Goal: Find specific page/section: Find specific page/section

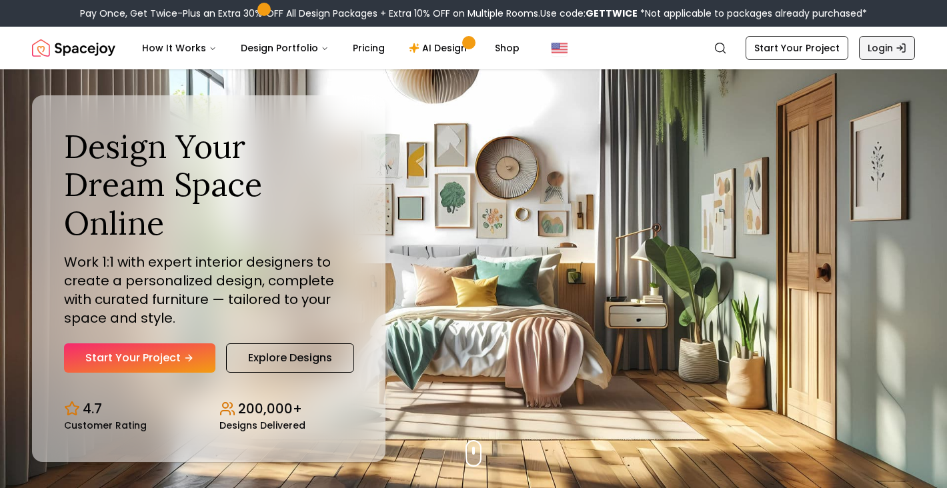
click at [884, 49] on link "Login" at bounding box center [887, 48] width 56 height 24
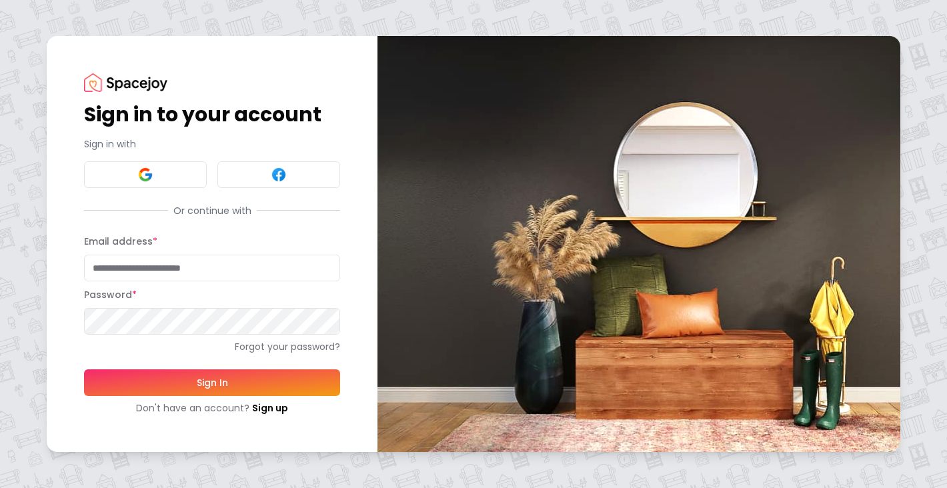
click at [148, 265] on input "Email address *" at bounding box center [212, 268] width 256 height 27
type input "**********"
click at [84, 369] on button "Sign In" at bounding box center [212, 382] width 256 height 27
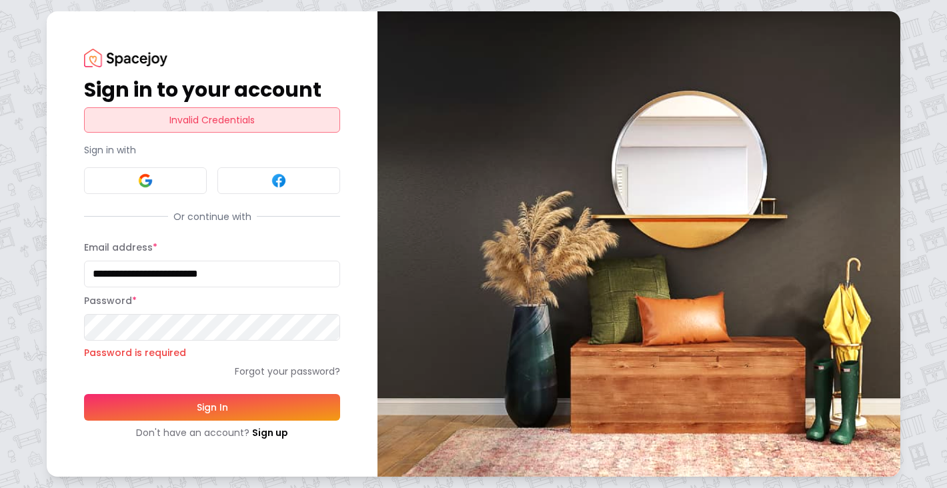
click at [81, 337] on div "**********" at bounding box center [212, 243] width 331 height 465
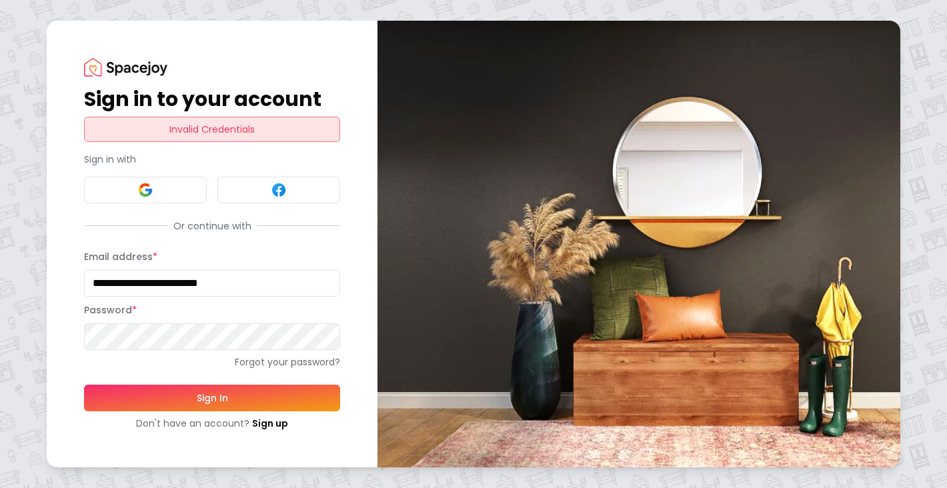
click at [84, 385] on button "Sign In" at bounding box center [212, 398] width 256 height 27
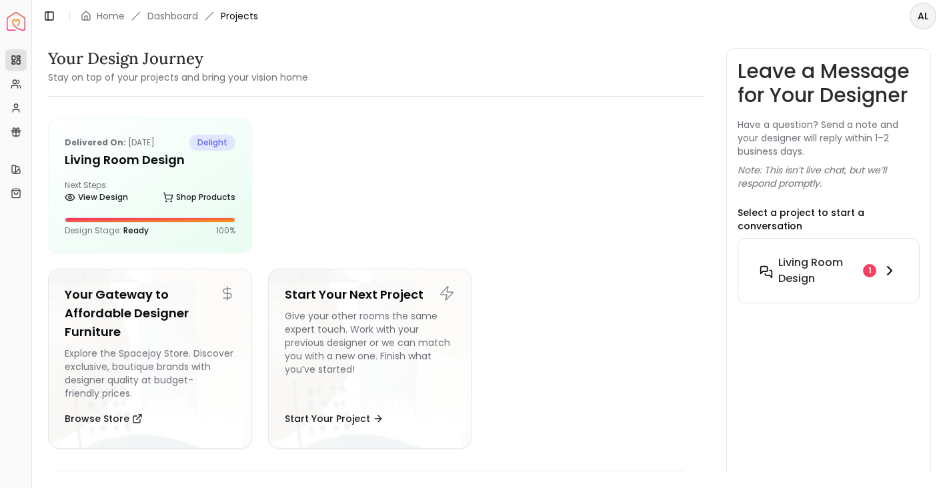
click at [896, 263] on icon at bounding box center [890, 271] width 16 height 16
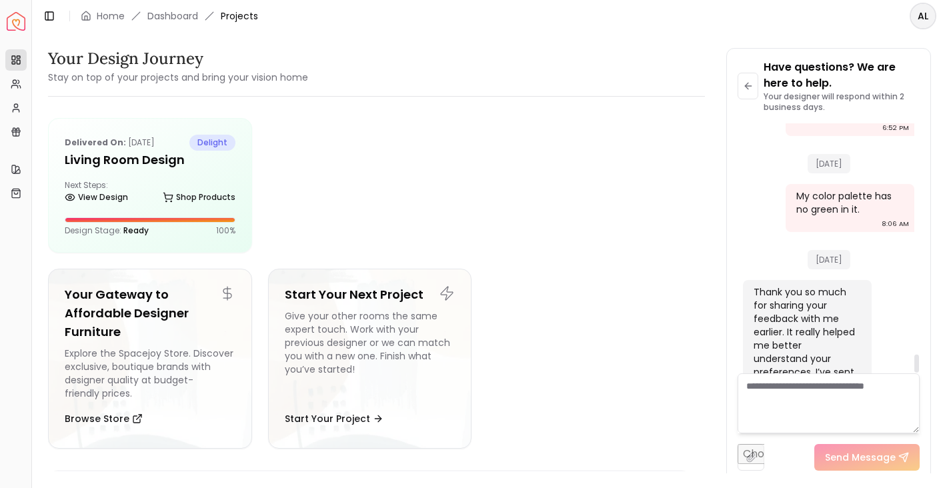
scroll to position [3177, 0]
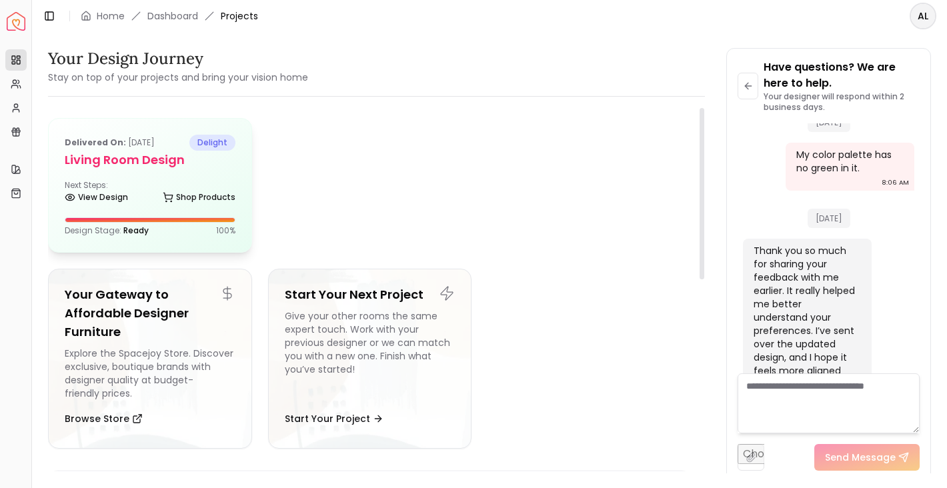
click at [148, 162] on h5 "Living Room design" at bounding box center [150, 160] width 171 height 19
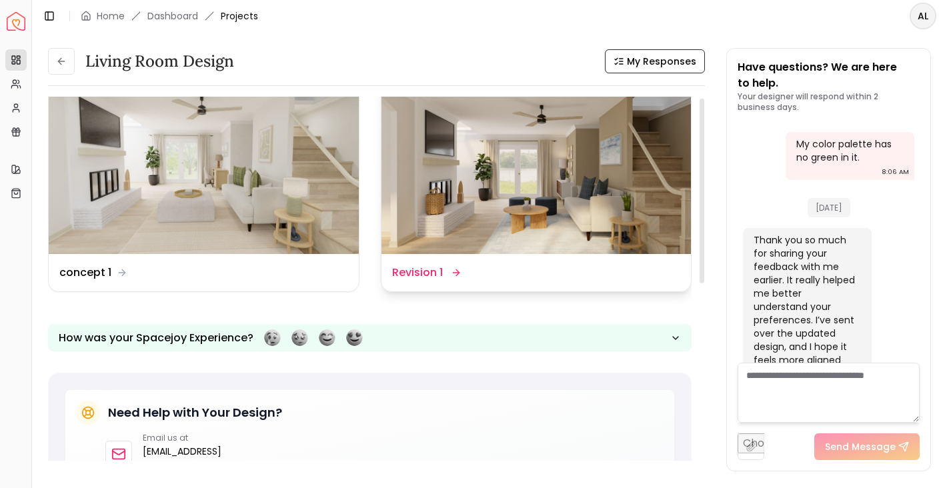
scroll to position [2, 0]
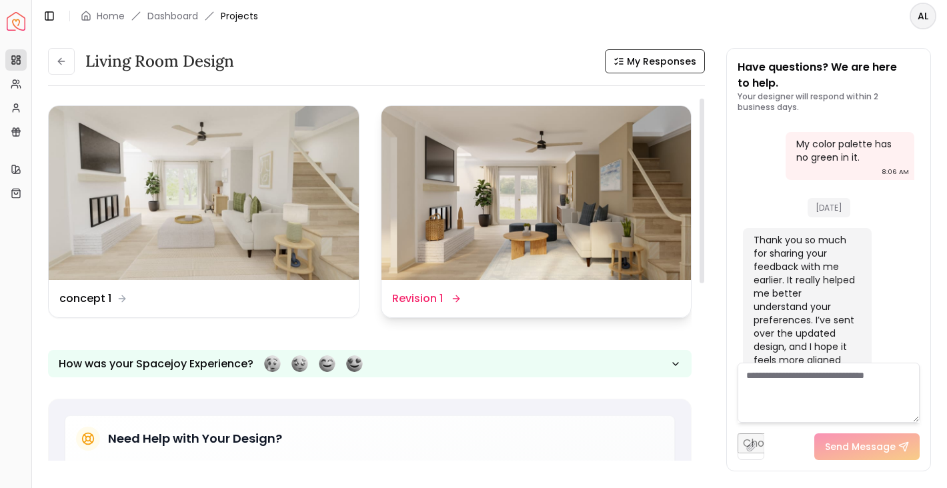
click at [440, 295] on dd "Revision 1" at bounding box center [417, 299] width 51 height 16
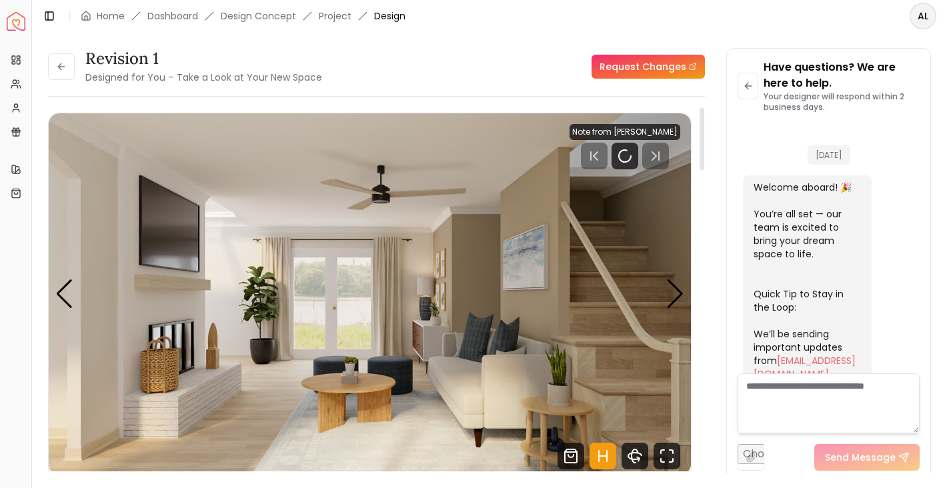
scroll to position [3177, 0]
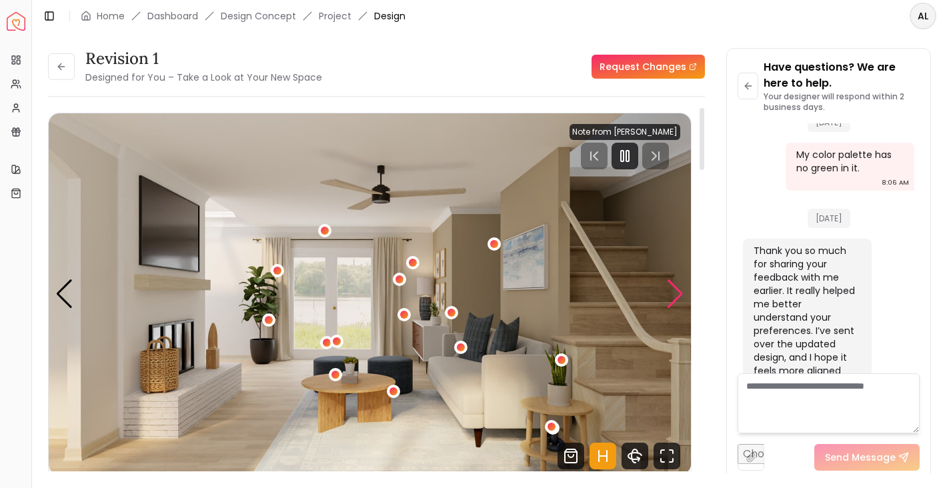
click at [676, 297] on div "Next slide" at bounding box center [675, 293] width 18 height 29
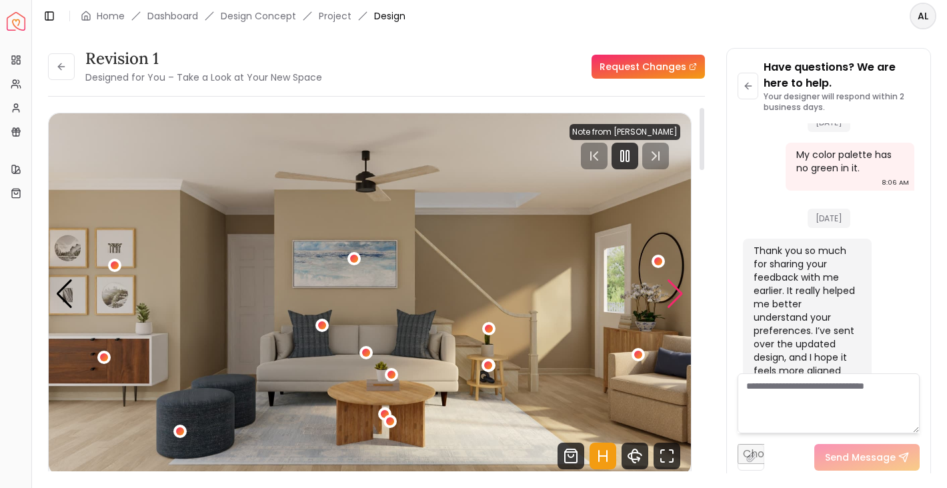
click at [676, 297] on div "Next slide" at bounding box center [675, 293] width 18 height 29
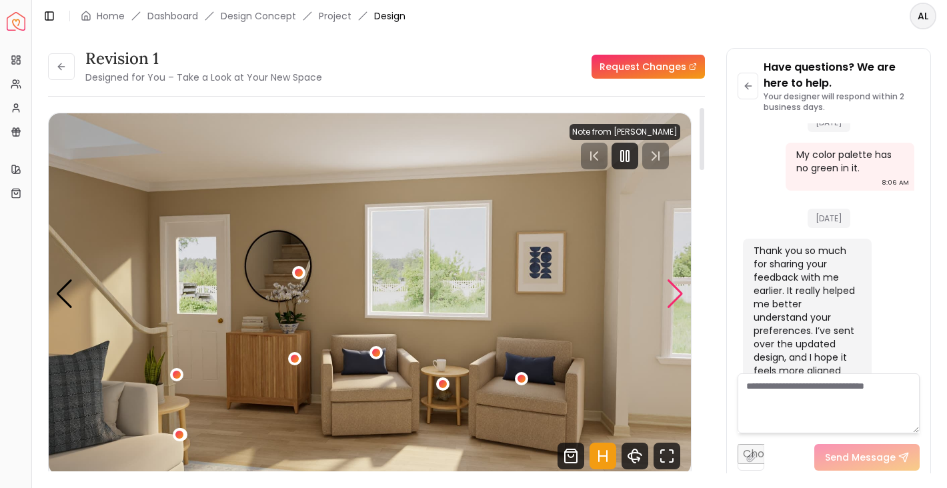
click at [676, 297] on div "Next slide" at bounding box center [675, 293] width 18 height 29
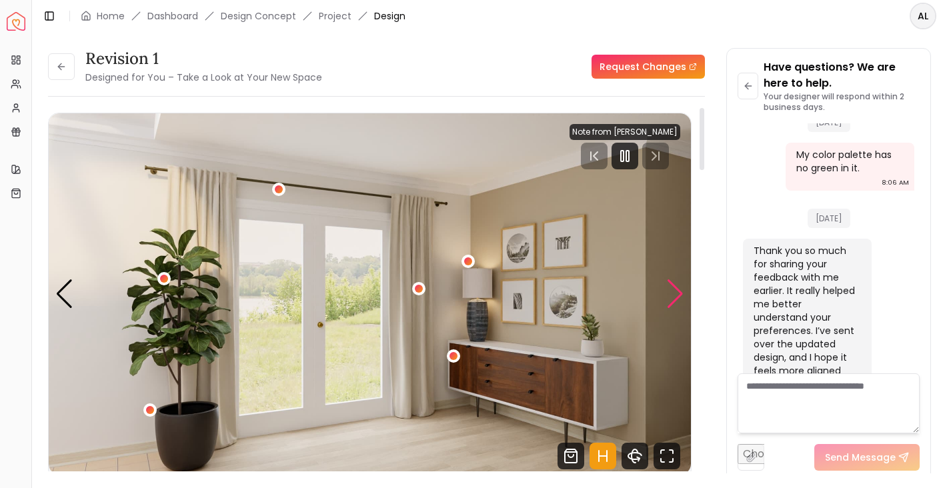
click at [676, 297] on div "Next slide" at bounding box center [675, 293] width 18 height 29
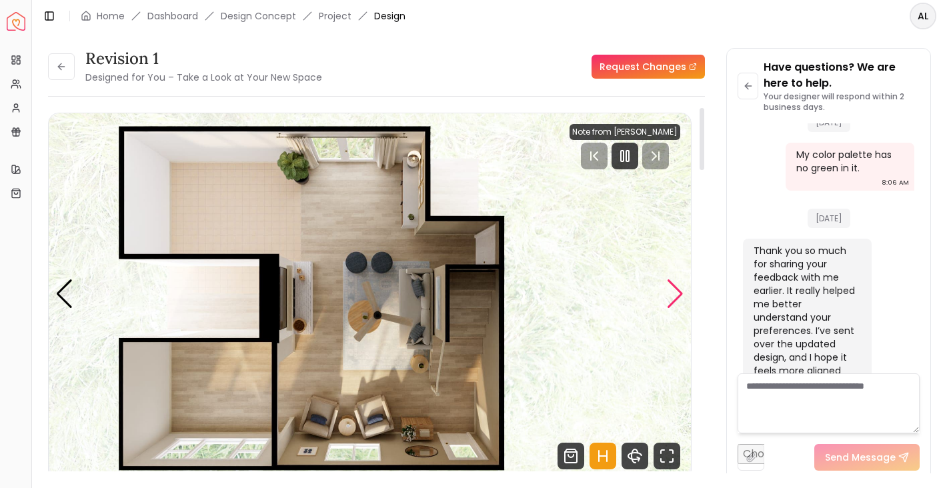
click at [676, 297] on div "Next slide" at bounding box center [675, 293] width 18 height 29
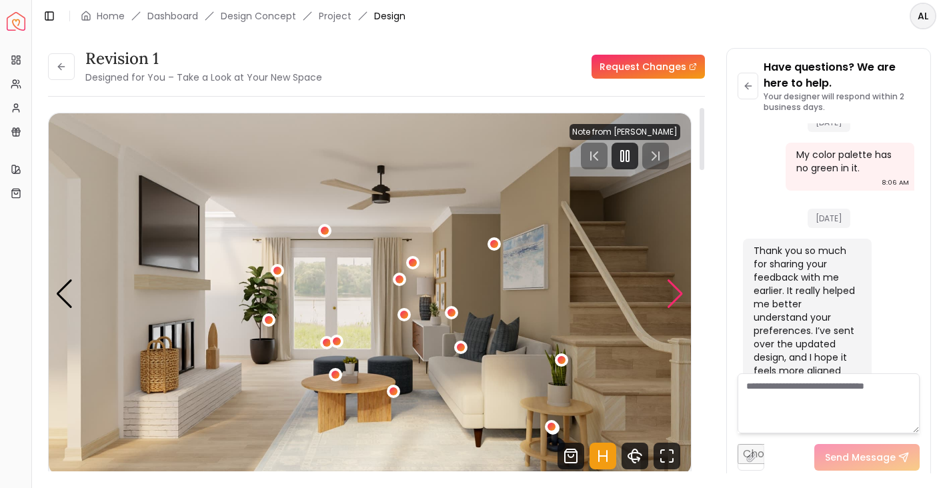
click at [676, 297] on div "Next slide" at bounding box center [675, 293] width 18 height 29
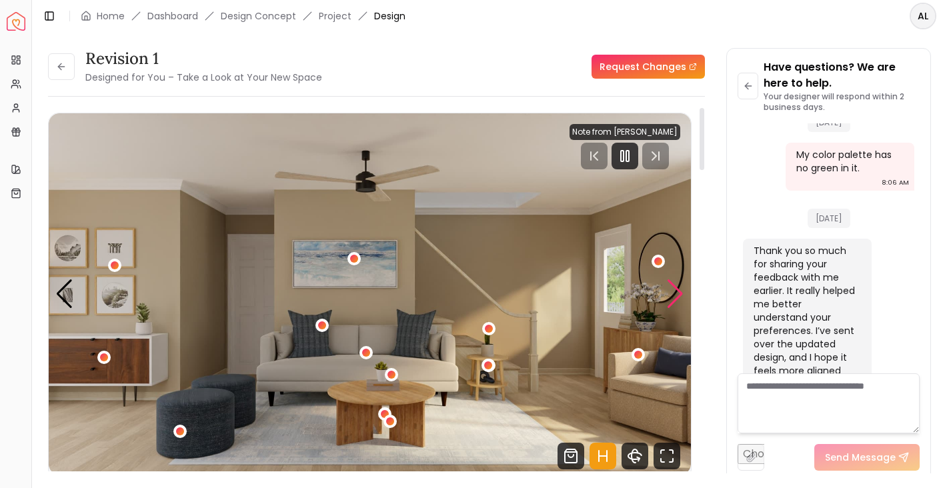
click at [672, 287] on div "Next slide" at bounding box center [675, 293] width 18 height 29
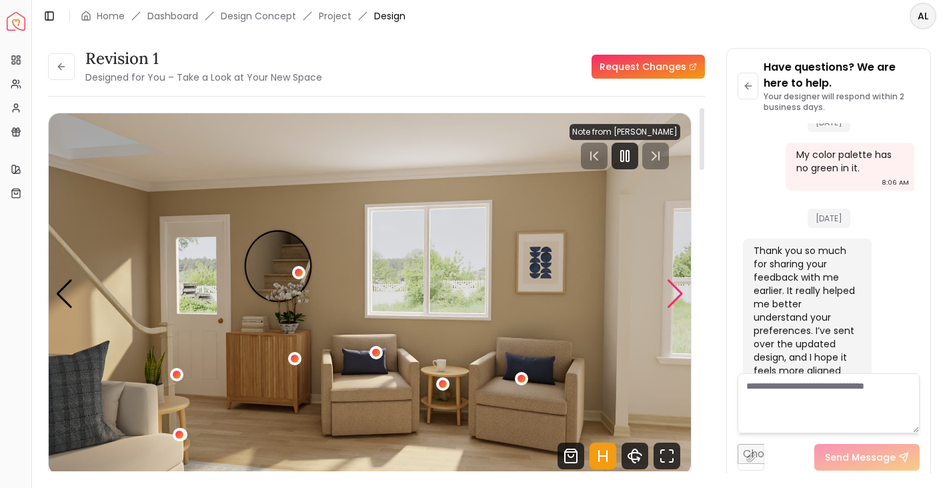
click at [672, 287] on div "Next slide" at bounding box center [675, 293] width 18 height 29
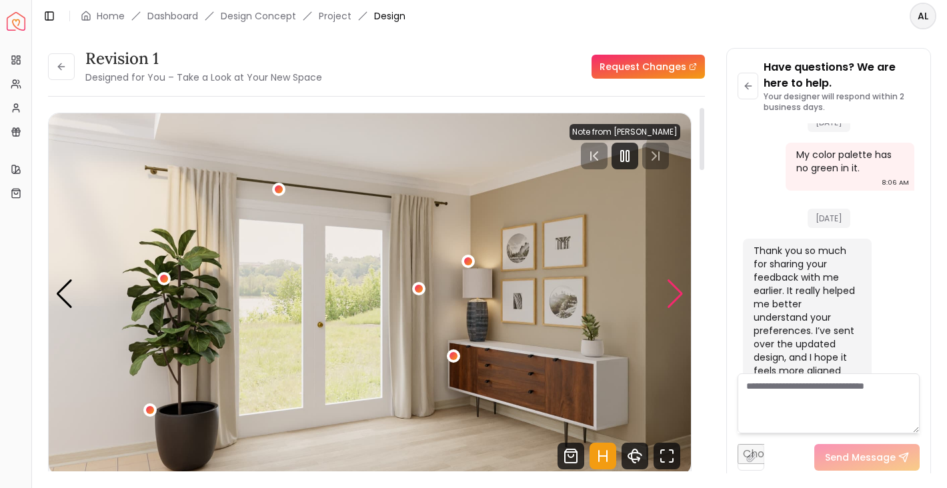
click at [672, 287] on div "Next slide" at bounding box center [675, 293] width 18 height 29
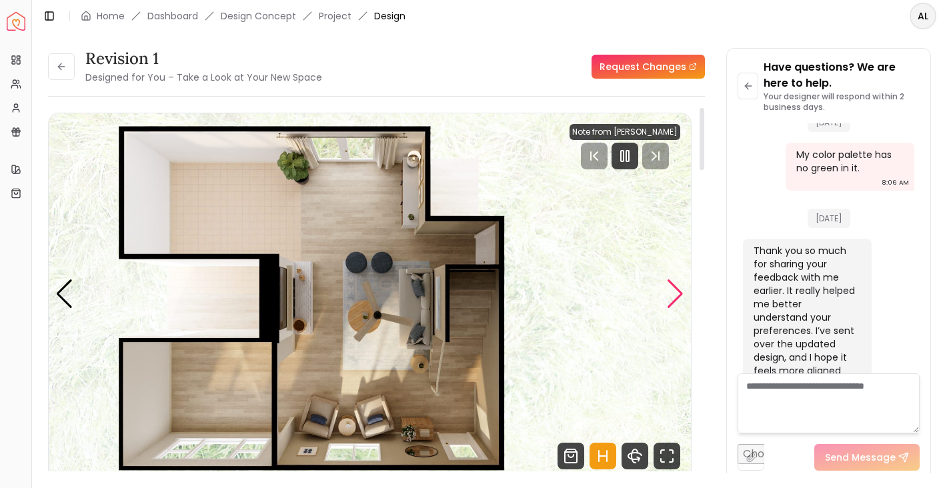
click at [679, 295] on div "Next slide" at bounding box center [675, 293] width 18 height 29
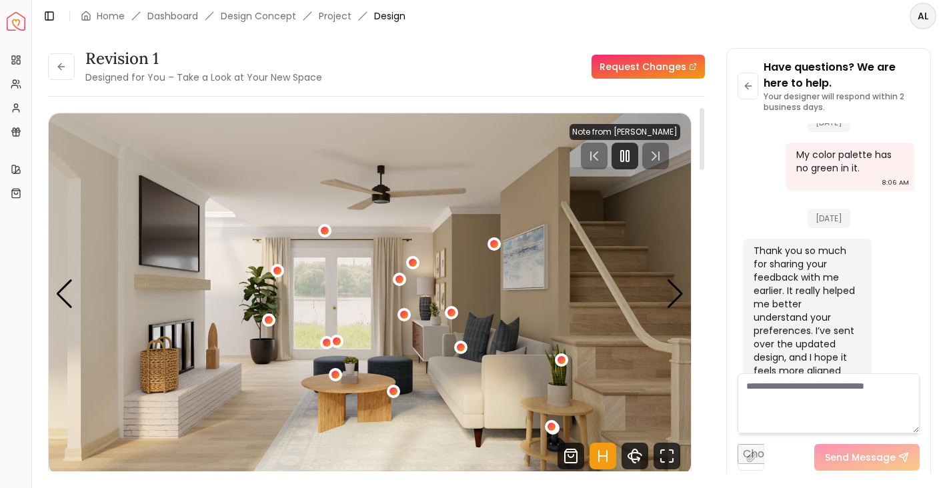
click at [384, 434] on img "1 / 5" at bounding box center [370, 293] width 642 height 361
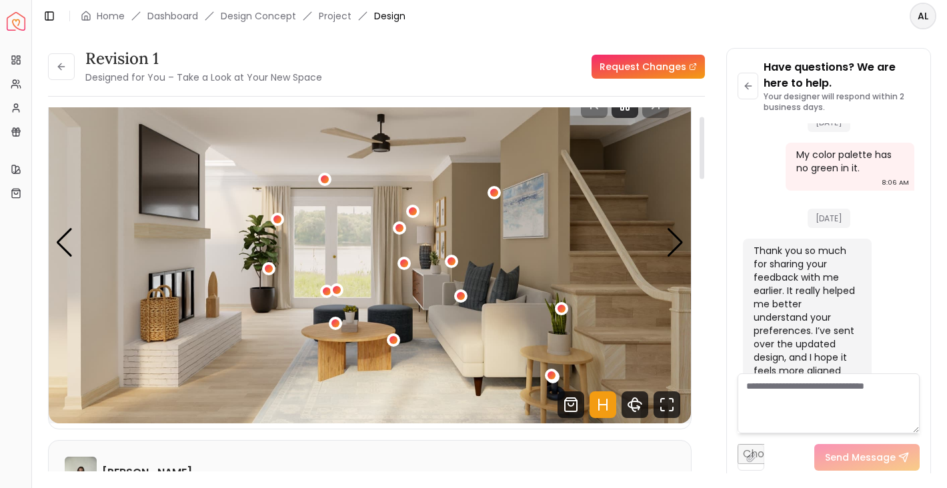
scroll to position [53, 0]
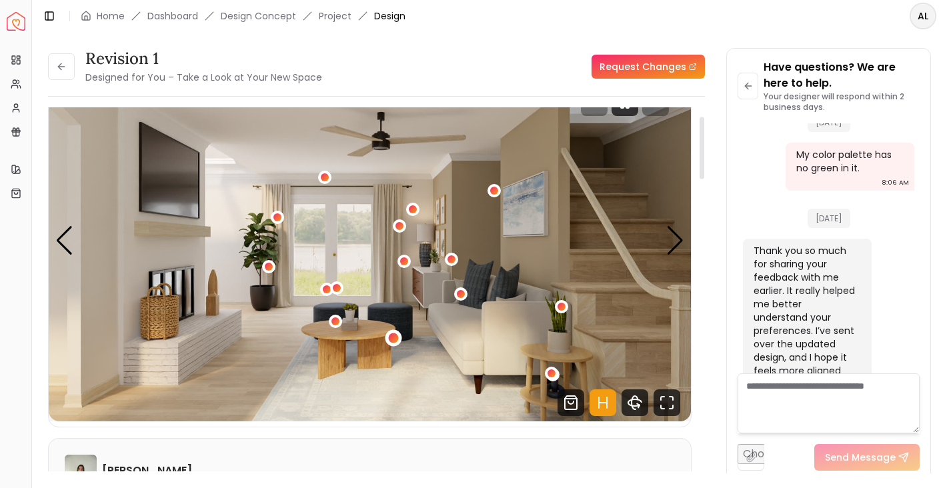
click at [396, 341] on div "1 / 5" at bounding box center [393, 338] width 10 height 10
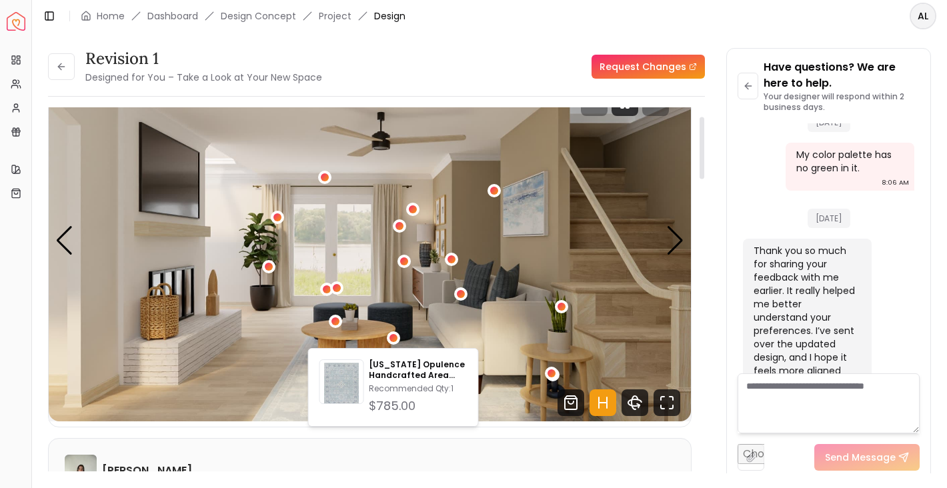
click at [281, 394] on img "1 / 5" at bounding box center [370, 240] width 642 height 361
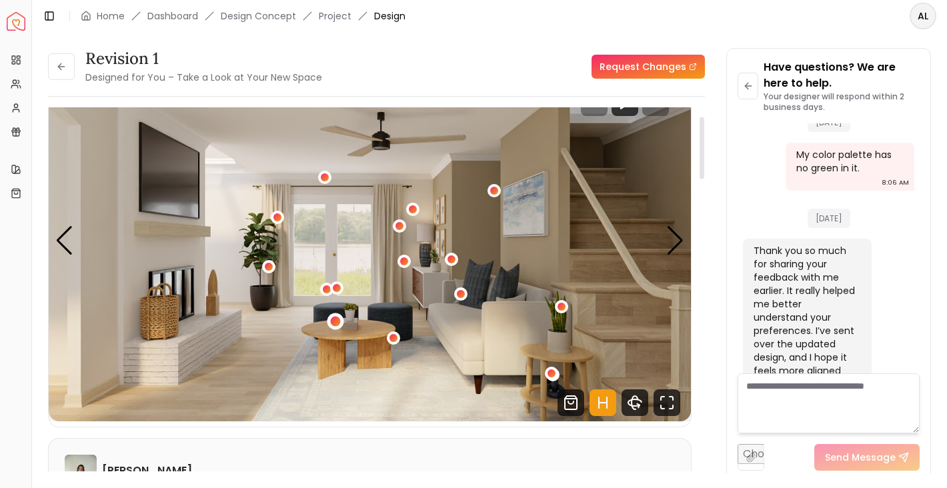
click at [333, 321] on div "1 / 5" at bounding box center [336, 322] width 10 height 10
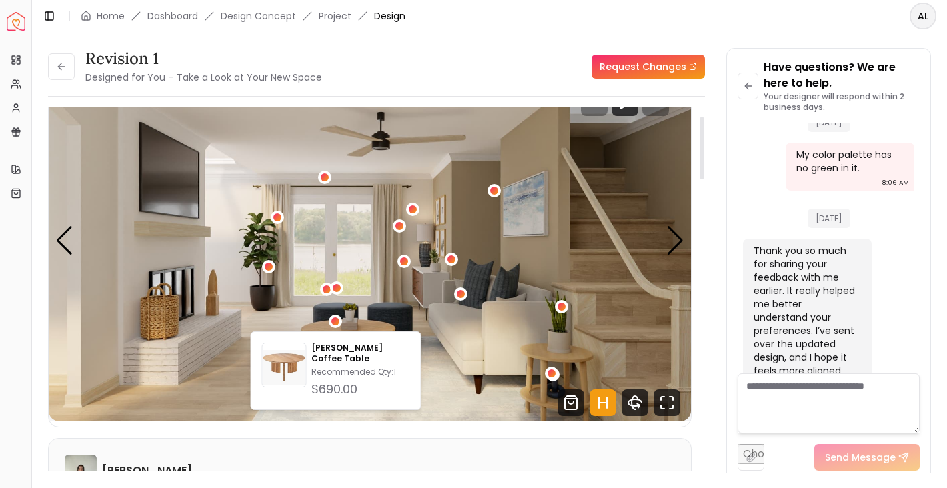
click at [277, 301] on img "1 / 5" at bounding box center [370, 240] width 642 height 361
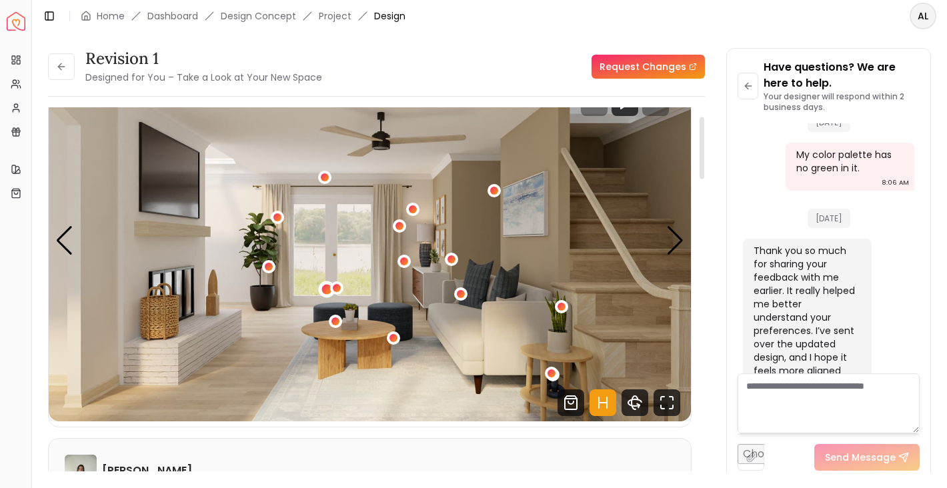
click at [325, 290] on div "1 / 5" at bounding box center [326, 289] width 10 height 10
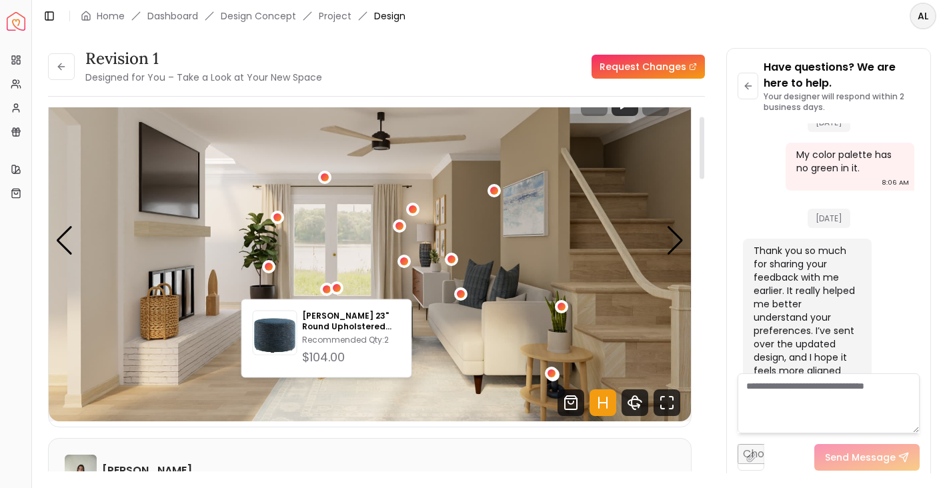
click at [284, 388] on img "1 / 5" at bounding box center [370, 240] width 642 height 361
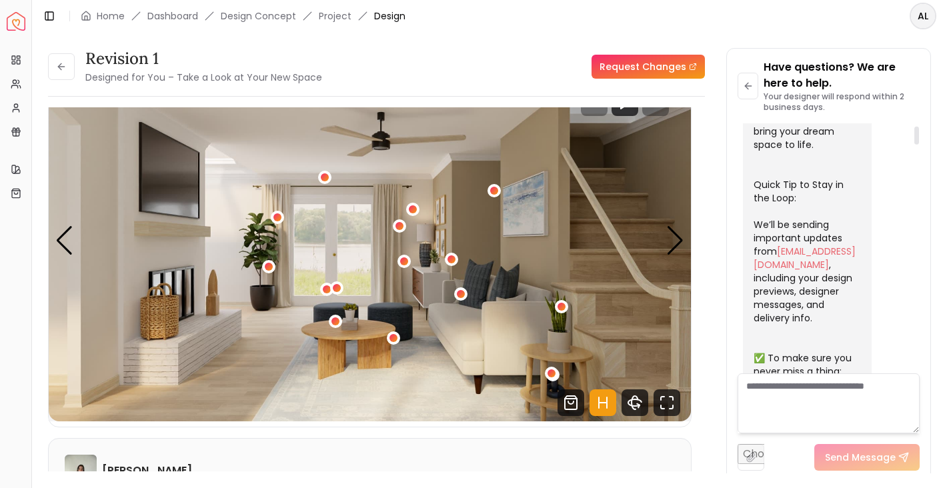
scroll to position [148, 0]
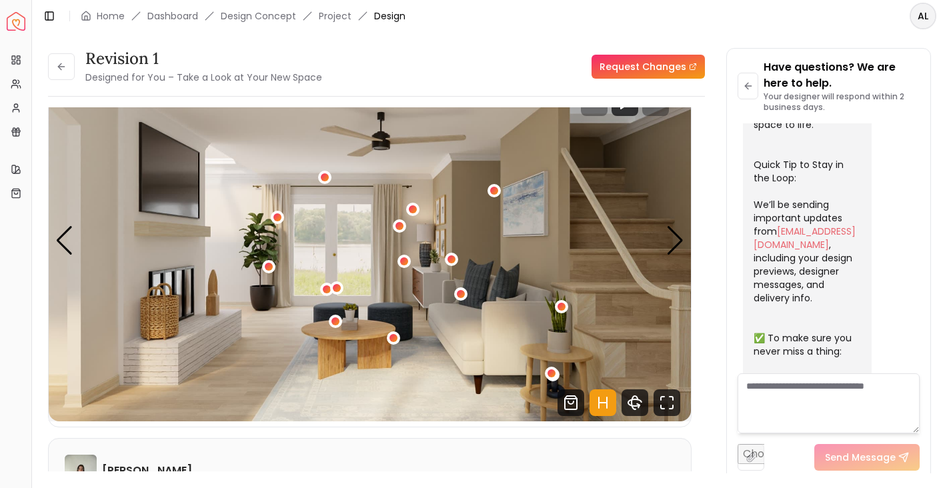
click at [277, 21] on li "Design Concept" at bounding box center [258, 15] width 75 height 13
click at [193, 11] on link "Dashboard" at bounding box center [172, 15] width 51 height 13
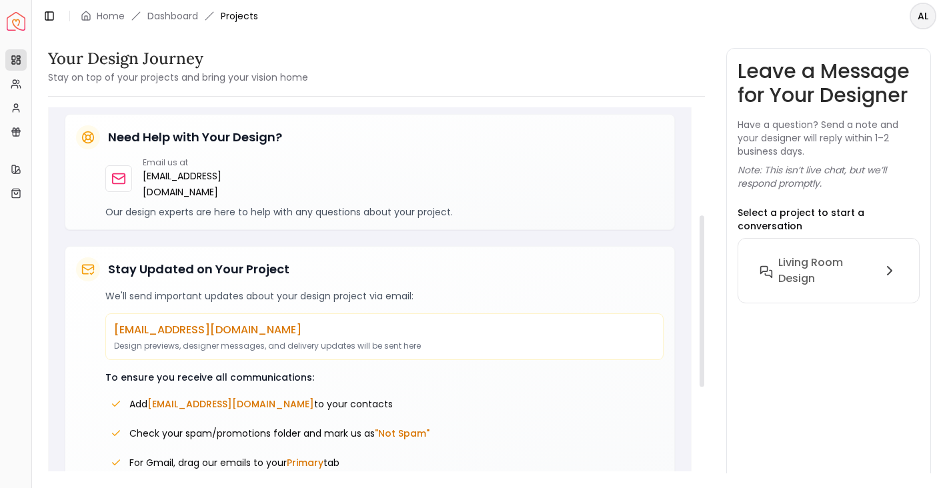
scroll to position [431, 0]
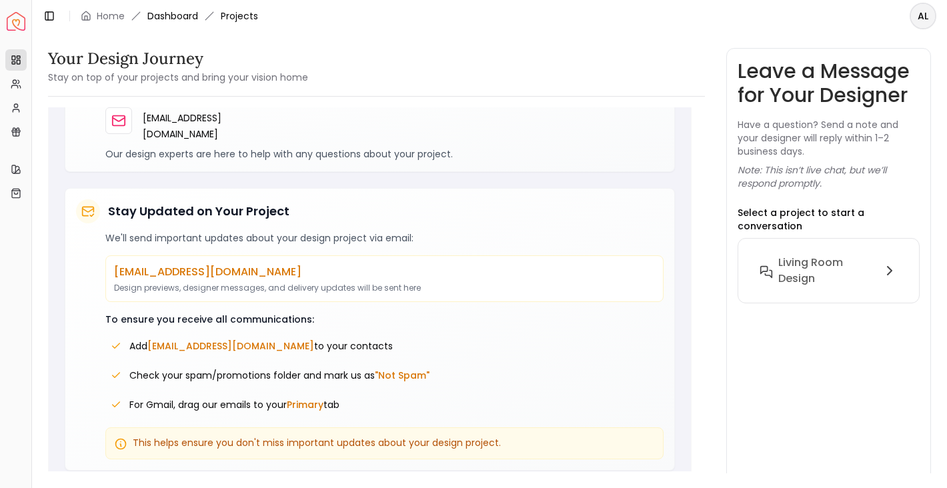
click at [179, 15] on link "Dashboard" at bounding box center [172, 15] width 51 height 13
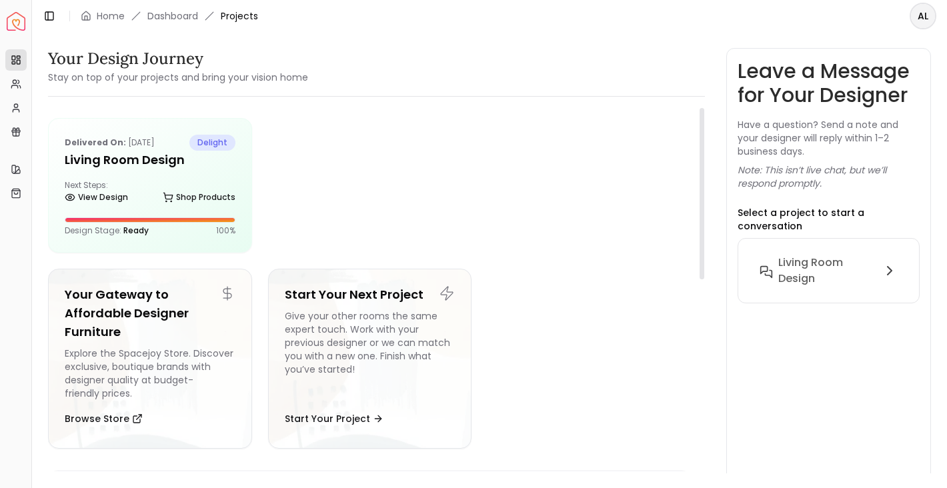
click at [249, 14] on span "Projects" at bounding box center [239, 15] width 37 height 13
